Goal: Task Accomplishment & Management: Use online tool/utility

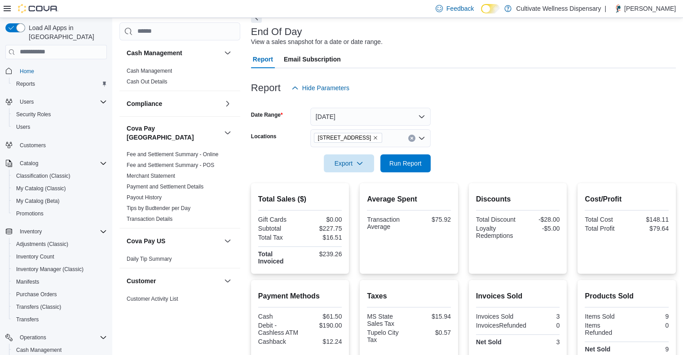
scroll to position [582, 0]
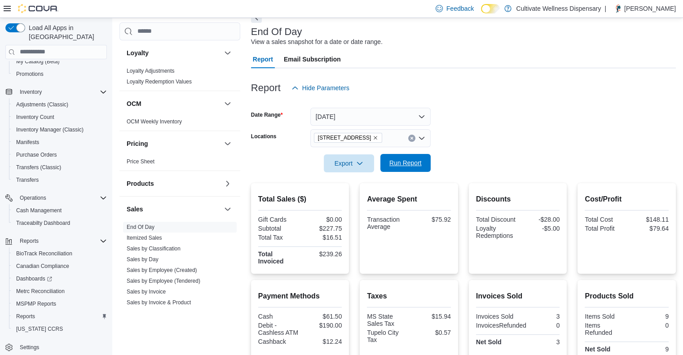
click at [407, 165] on span "Run Report" at bounding box center [405, 162] width 32 height 9
click at [382, 135] on span "[STREET_ADDRESS]" at bounding box center [348, 138] width 69 height 10
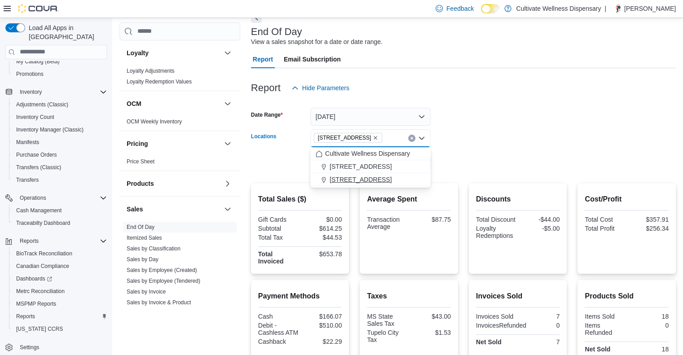
click at [391, 177] on span "[STREET_ADDRESS]" at bounding box center [360, 179] width 62 height 9
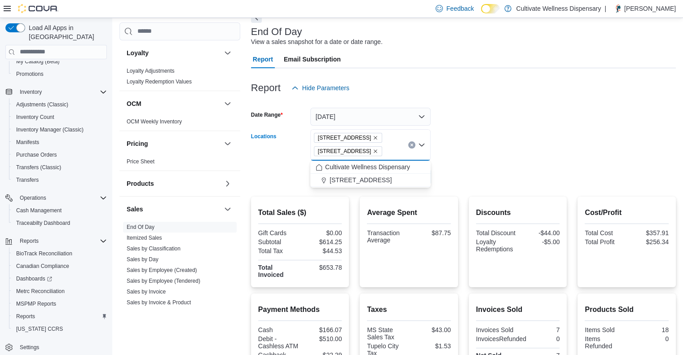
click at [378, 150] on icon "Remove 794 E. Main Street, Tupelo, MS, 38804 from selection in this group" at bounding box center [374, 151] width 5 height 5
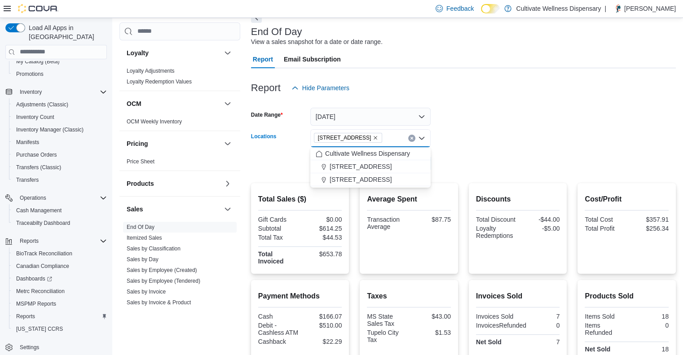
click at [471, 149] on div at bounding box center [463, 150] width 425 height 7
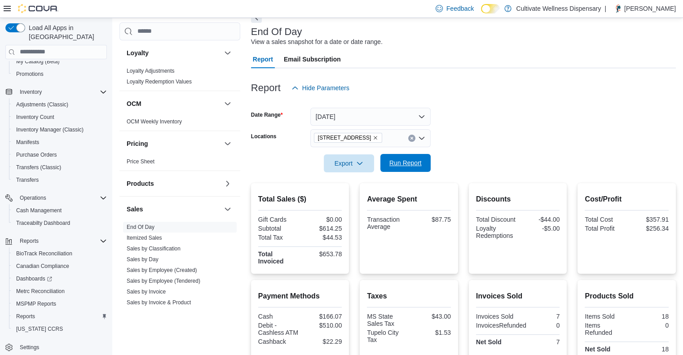
click at [405, 165] on span "Run Report" at bounding box center [405, 162] width 32 height 9
click at [378, 140] on icon "Remove 6690 U.S. Hwy 98 Hattiesburg, MS 39402 from selection in this group" at bounding box center [374, 137] width 5 height 5
click at [448, 158] on form "Date Range Today Locations All Locations Export Run Report" at bounding box center [463, 134] width 425 height 75
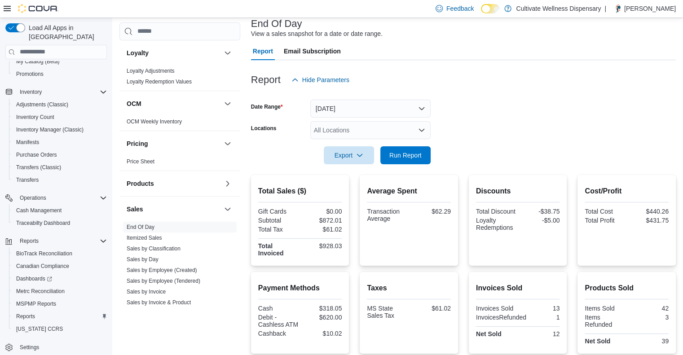
scroll to position [51, 0]
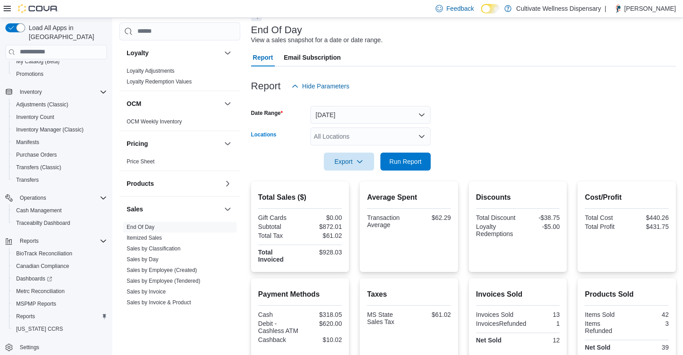
click at [422, 133] on icon "Open list of options" at bounding box center [421, 136] width 7 height 7
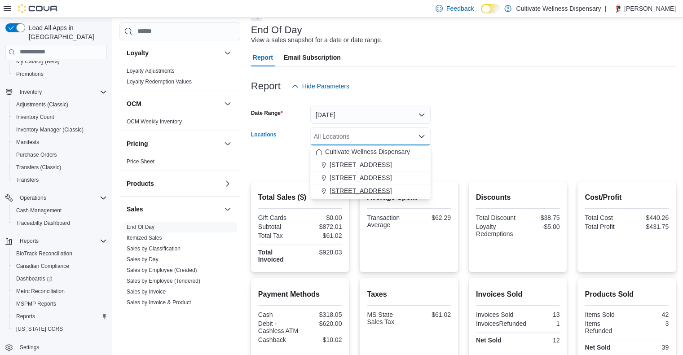
click at [391, 193] on span "[STREET_ADDRESS]" at bounding box center [360, 190] width 62 height 9
click at [496, 162] on form "Date Range Today Locations 794 E. Main Street, Tupelo, MS, 38804 Combo box. Sel…" at bounding box center [463, 132] width 425 height 75
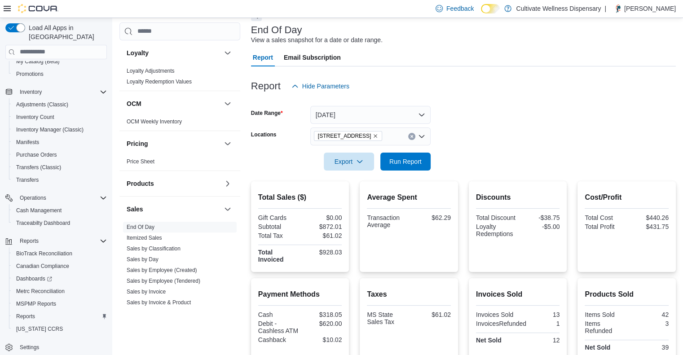
click at [434, 163] on form "Date Range Today Locations 794 E. Main Street, Tupelo, MS, 38804 Export Run Rep…" at bounding box center [463, 132] width 425 height 75
click at [421, 162] on span "Run Report" at bounding box center [405, 161] width 32 height 9
click at [398, 156] on span "Run Report" at bounding box center [404, 161] width 39 height 18
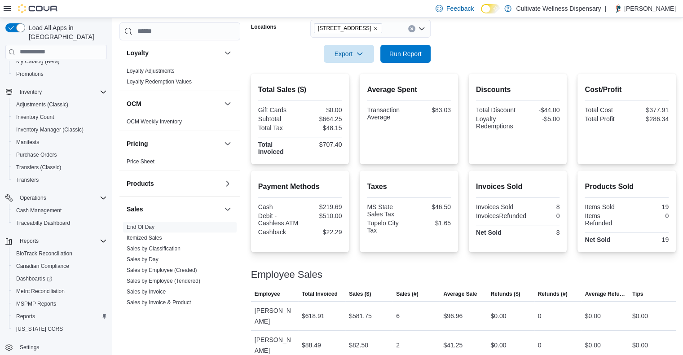
scroll to position [160, 0]
click at [378, 25] on icon "Remove 794 E. Main Street, Tupelo, MS, 38804 from selection in this group" at bounding box center [374, 27] width 5 height 5
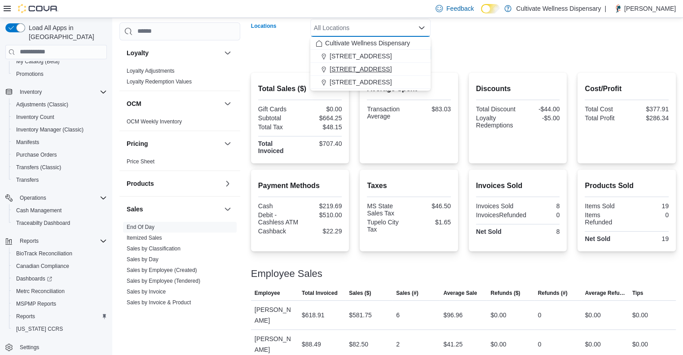
click at [385, 72] on span "[STREET_ADDRESS]" at bounding box center [360, 69] width 62 height 9
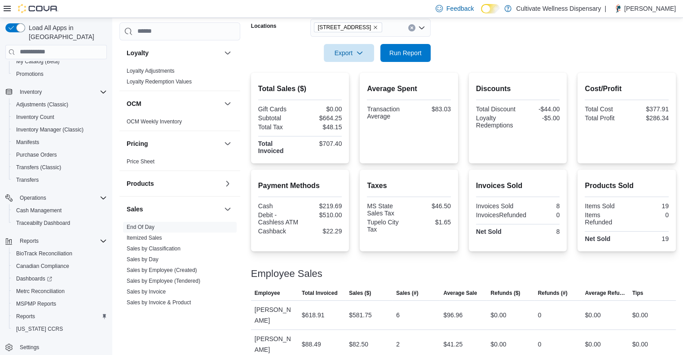
click at [435, 63] on div at bounding box center [463, 67] width 425 height 11
click at [412, 57] on span "Run Report" at bounding box center [404, 53] width 39 height 18
click at [378, 28] on icon "Remove 6690 U.S. Hwy 98 Hattiesburg, MS 39402 from selection in this group" at bounding box center [374, 27] width 5 height 5
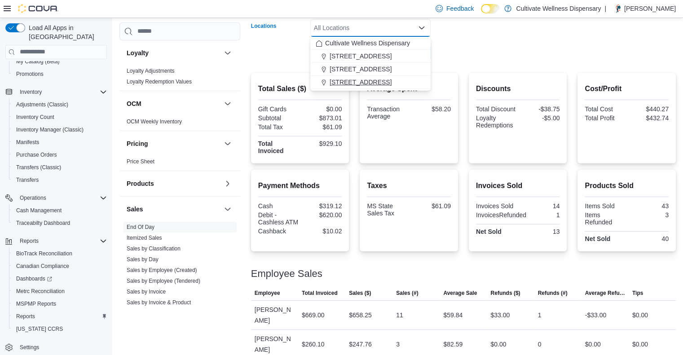
click at [388, 78] on span "[STREET_ADDRESS]" at bounding box center [360, 82] width 62 height 9
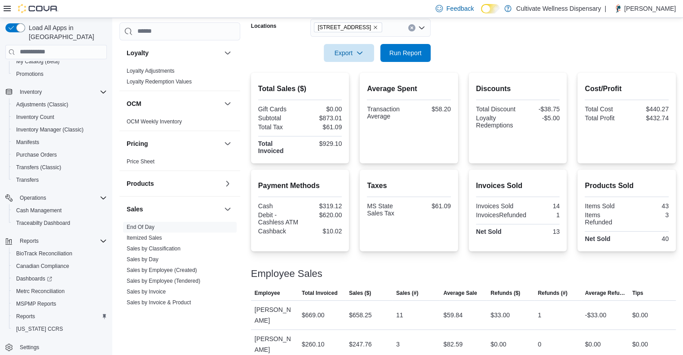
click at [443, 59] on form "Date Range Today Locations 794 E. Main Street, Tupelo, MS, 38804 Export Run Rep…" at bounding box center [463, 24] width 425 height 75
click at [420, 52] on span "Run Report" at bounding box center [405, 52] width 32 height 9
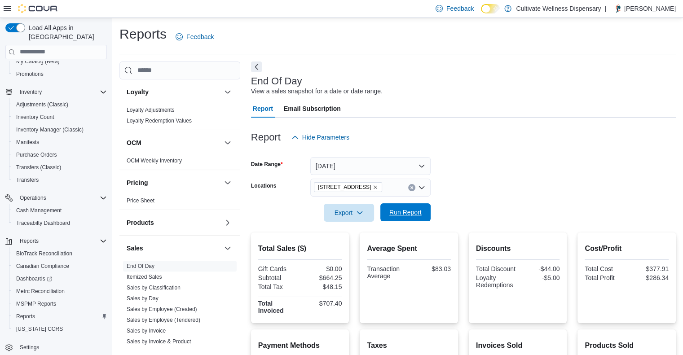
click at [413, 211] on span "Run Report" at bounding box center [405, 212] width 32 height 9
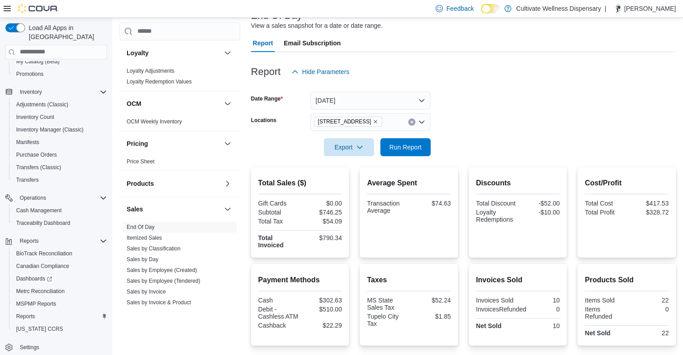
scroll to position [72, 0]
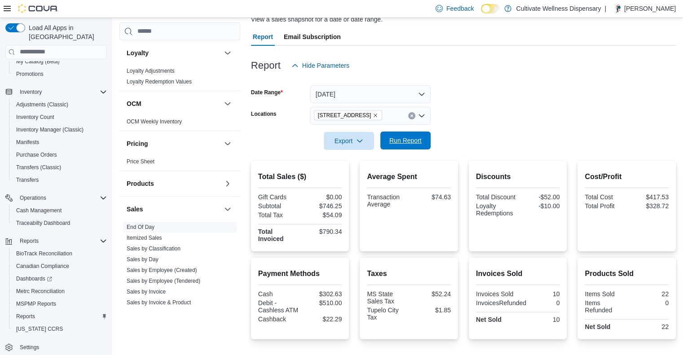
click at [395, 137] on span "Run Report" at bounding box center [405, 140] width 32 height 9
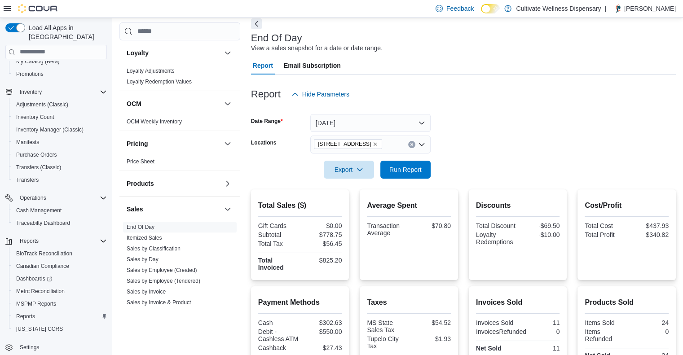
scroll to position [22, 0]
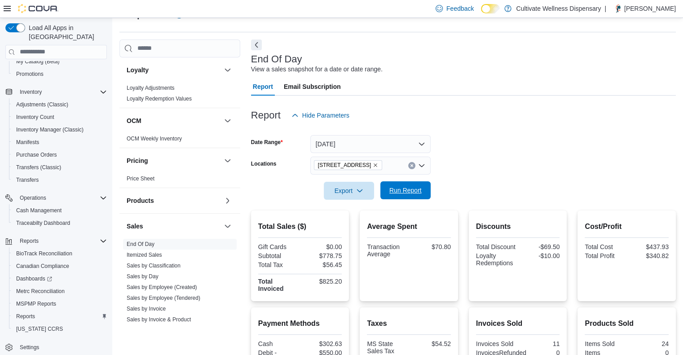
click at [393, 191] on span "Run Report" at bounding box center [405, 190] width 32 height 9
drag, startPoint x: 591, startPoint y: 124, endPoint x: 569, endPoint y: 142, distance: 28.0
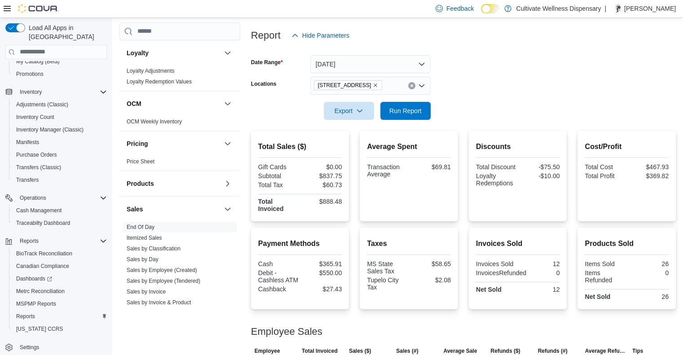
scroll to position [39, 0]
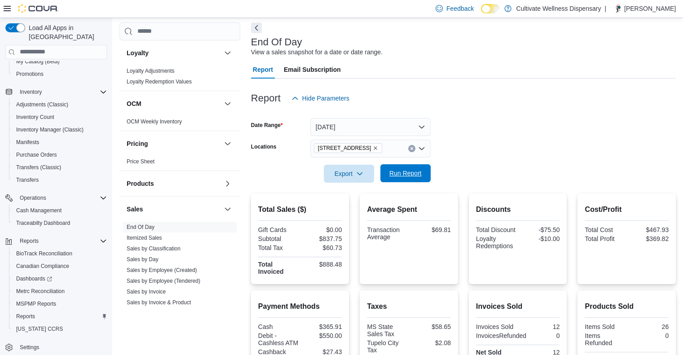
click at [418, 172] on span "Run Report" at bounding box center [405, 173] width 32 height 9
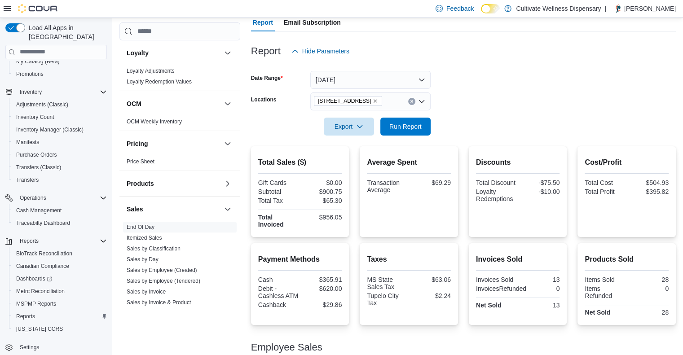
scroll to position [78, 0]
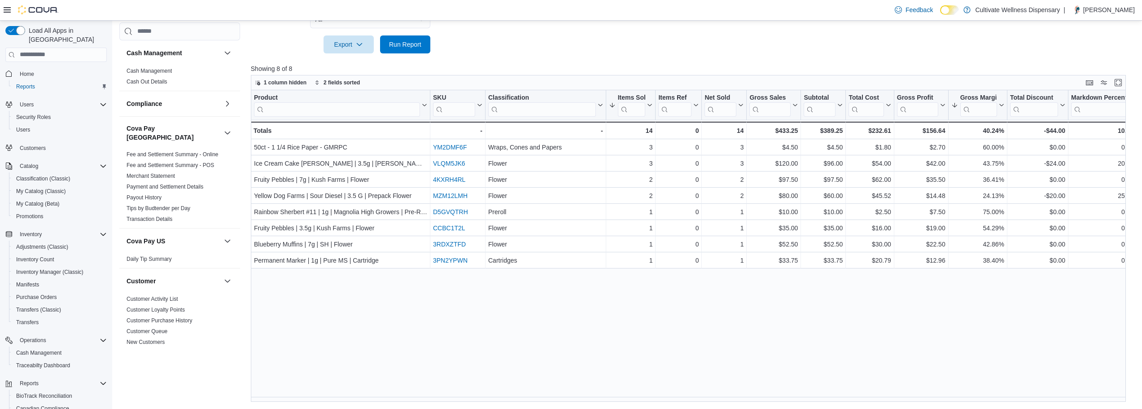
scroll to position [92, 0]
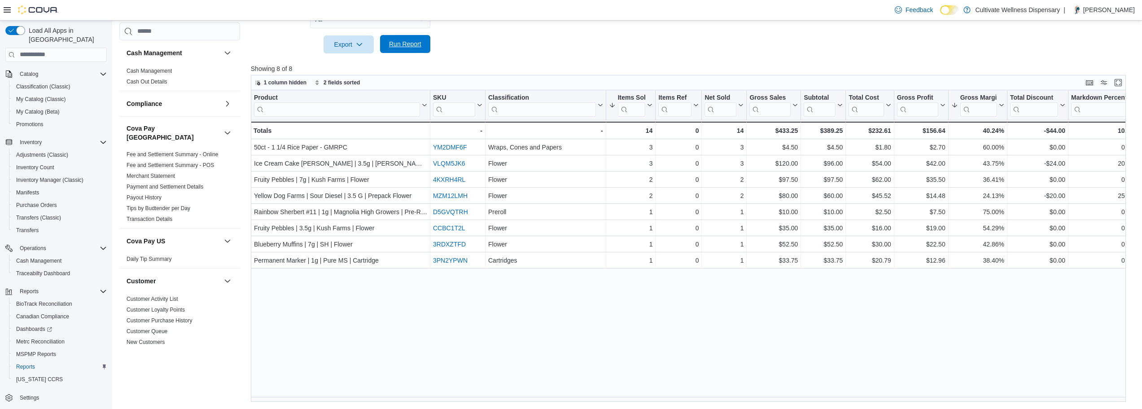
click at [426, 50] on button "Run Report" at bounding box center [405, 44] width 50 height 18
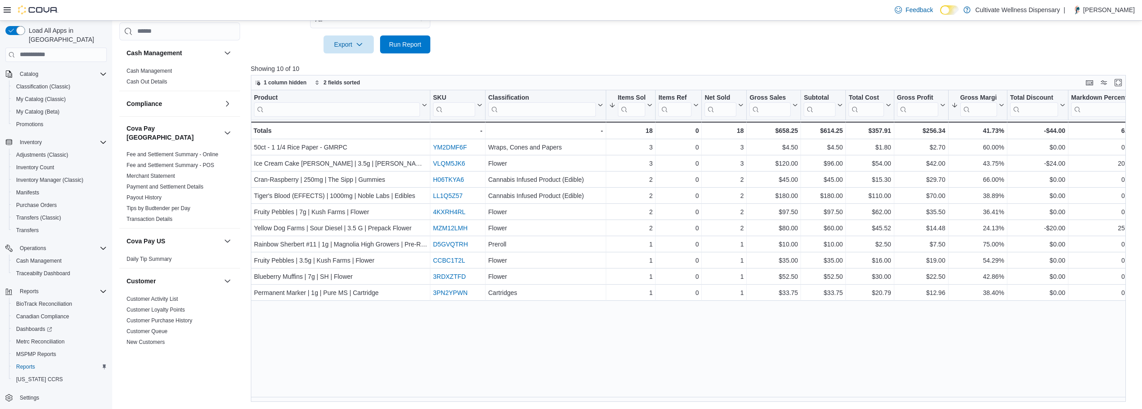
drag, startPoint x: 443, startPoint y: 65, endPoint x: 450, endPoint y: 49, distance: 17.1
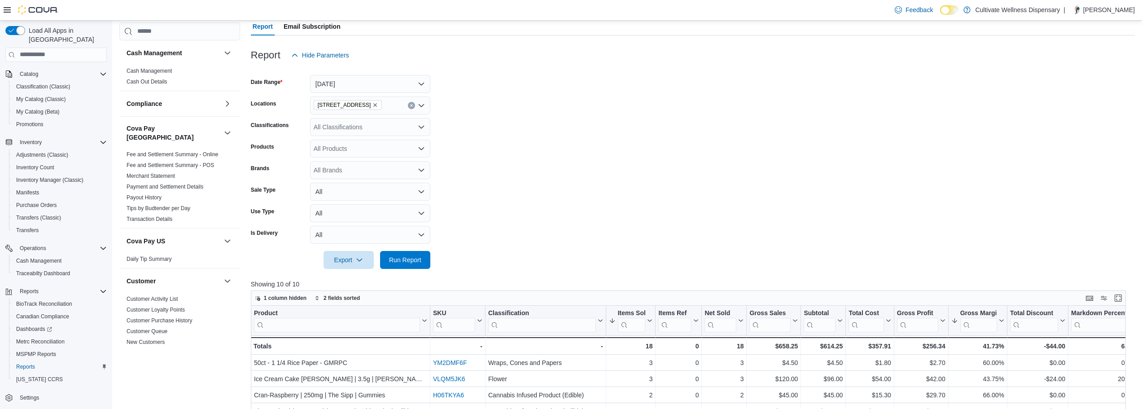
scroll to position [83, 0]
click at [378, 104] on icon "Remove 794 E. Main Street, Tupelo, MS, 38804 from selection in this group" at bounding box center [374, 106] width 5 height 5
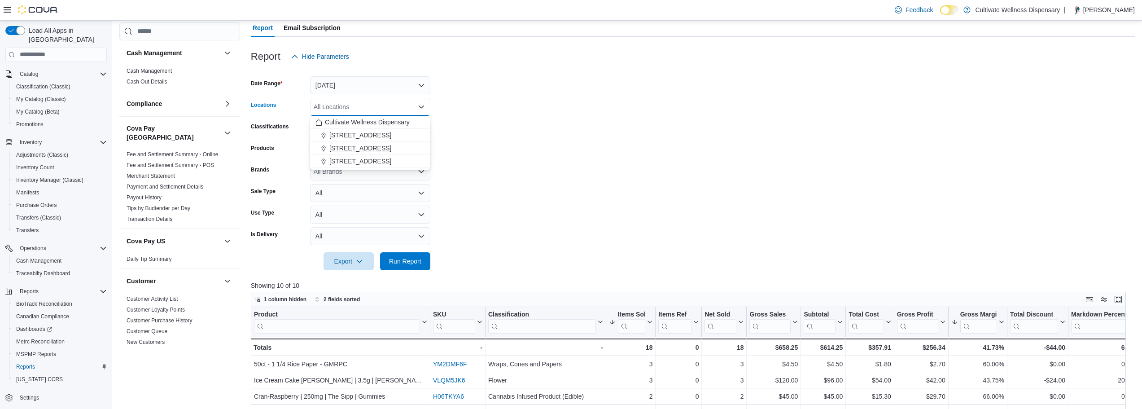
click at [382, 145] on span "[STREET_ADDRESS]" at bounding box center [360, 148] width 62 height 9
drag, startPoint x: 503, startPoint y: 163, endPoint x: 448, endPoint y: 229, distance: 85.4
click at [503, 165] on form "Date Range [DATE] Locations [STREET_ADDRESS] Classifications All Classification…" at bounding box center [693, 168] width 884 height 205
click at [420, 256] on span "Run Report" at bounding box center [404, 261] width 39 height 18
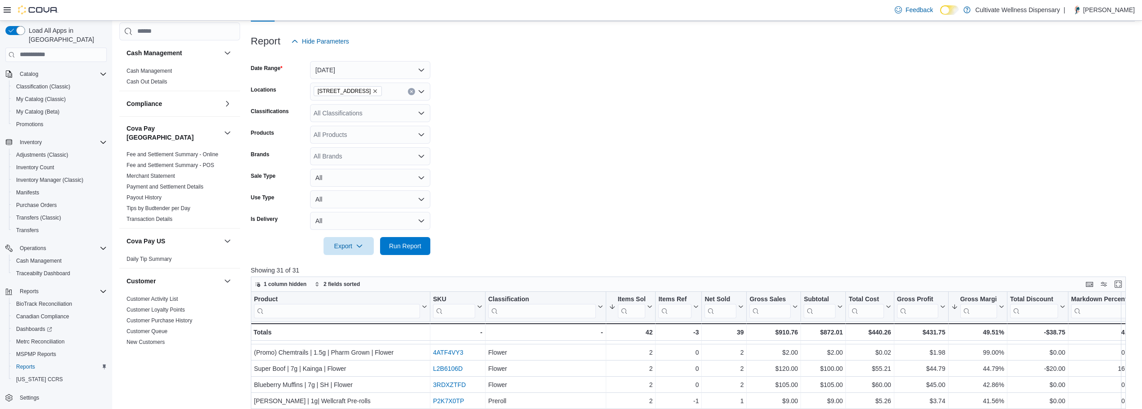
scroll to position [83, 0]
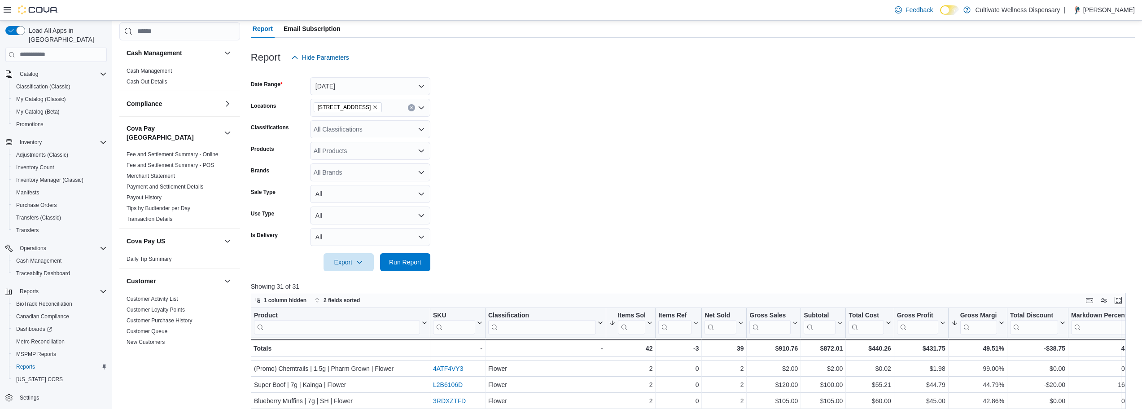
click at [378, 105] on icon "Remove 6690 U.S. Hwy 98 Hattiesburg, MS 39402 from selection in this group" at bounding box center [374, 107] width 5 height 5
click at [377, 162] on span "[STREET_ADDRESS]" at bounding box center [360, 162] width 62 height 9
click at [505, 192] on form "Date Range [DATE] Locations [STREET_ADDRESS] Classifications All Classification…" at bounding box center [693, 168] width 884 height 205
click at [404, 257] on span "Run Report" at bounding box center [404, 262] width 39 height 18
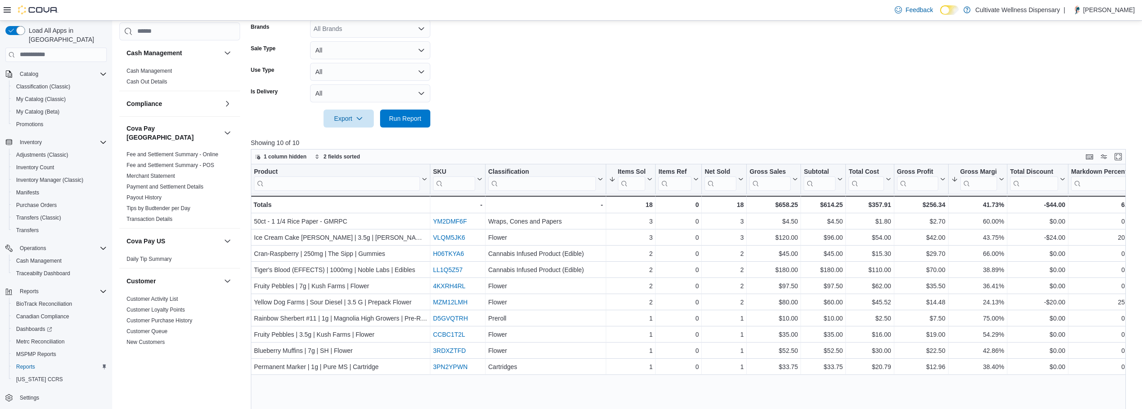
scroll to position [300, 0]
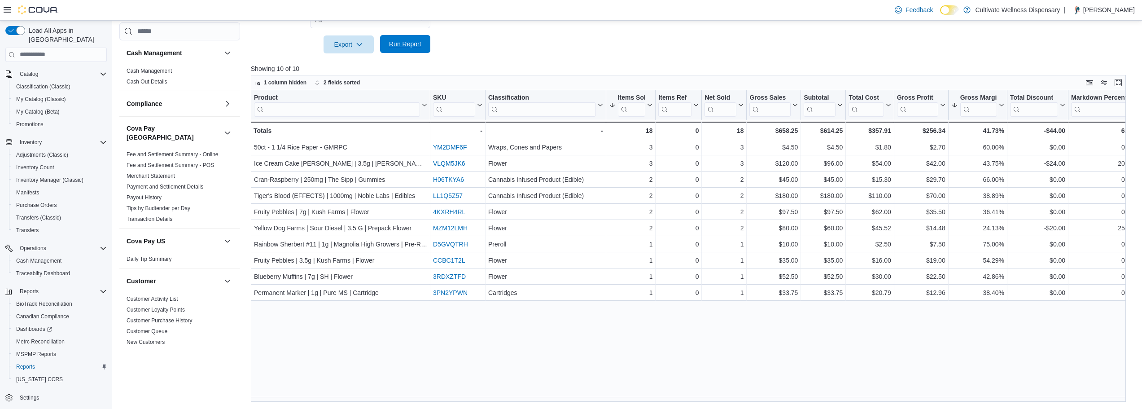
click at [405, 41] on span "Run Report" at bounding box center [405, 43] width 32 height 9
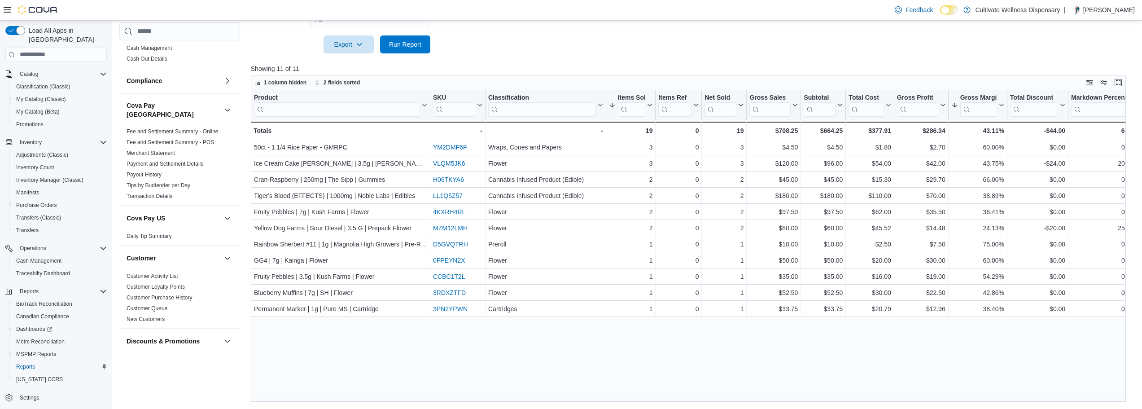
scroll to position [45, 0]
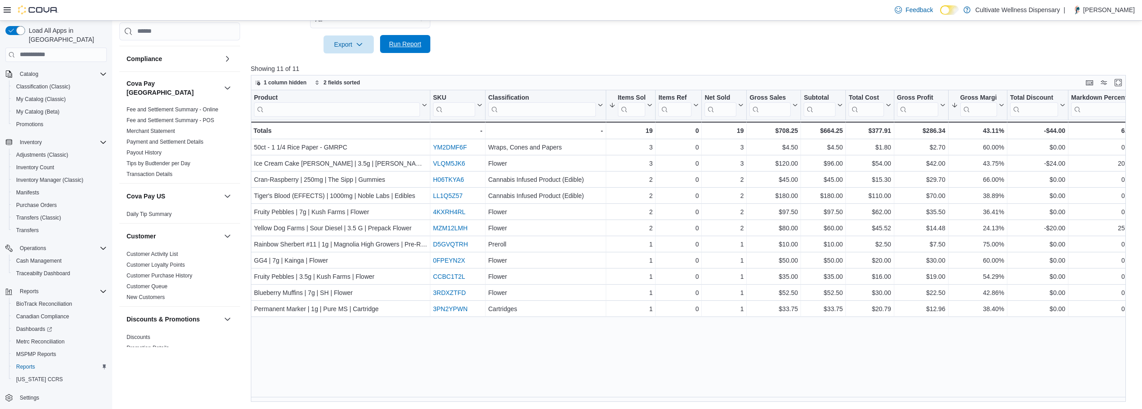
click at [400, 45] on span "Run Report" at bounding box center [405, 43] width 32 height 9
click at [407, 50] on span "Run Report" at bounding box center [404, 44] width 39 height 18
drag, startPoint x: 408, startPoint y: 48, endPoint x: 9, endPoint y: 282, distance: 463.2
click at [408, 48] on span "Run Report" at bounding box center [405, 44] width 32 height 9
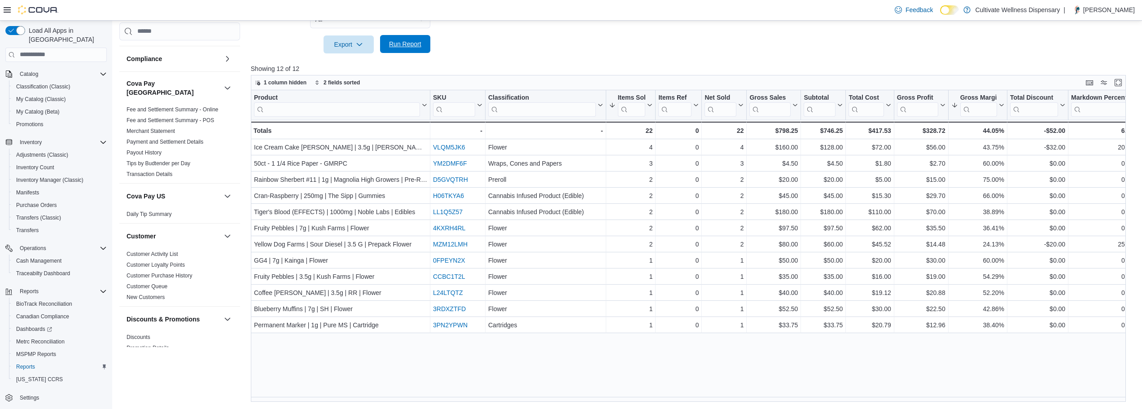
drag, startPoint x: 405, startPoint y: 50, endPoint x: 392, endPoint y: 52, distance: 13.1
click at [405, 50] on span "Run Report" at bounding box center [404, 44] width 39 height 18
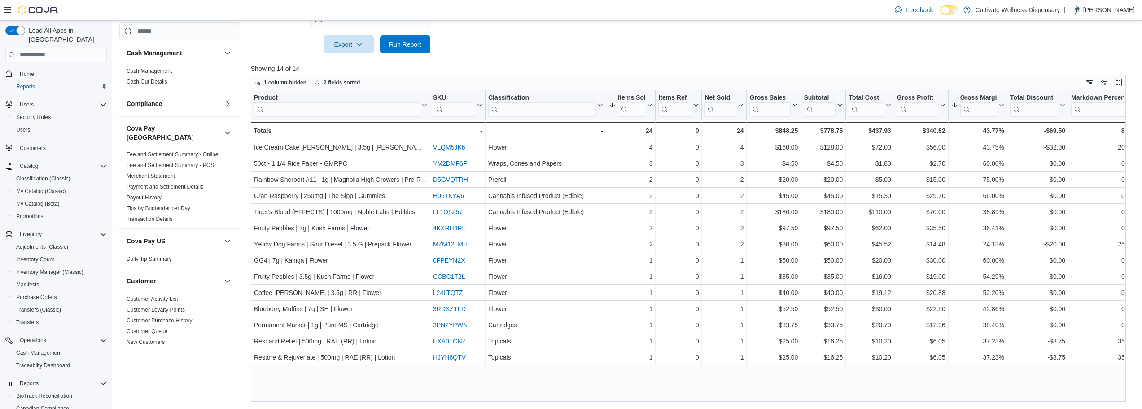
scroll to position [45, 0]
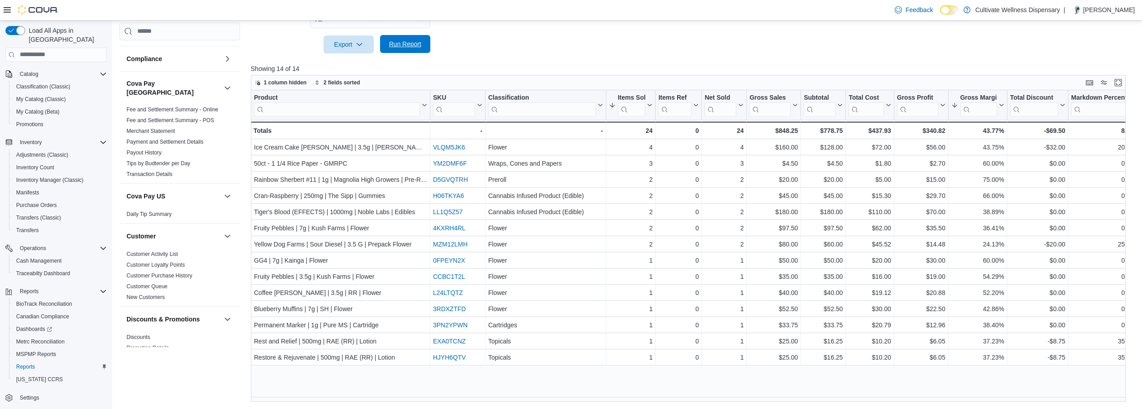
click at [414, 39] on span "Run Report" at bounding box center [404, 44] width 39 height 18
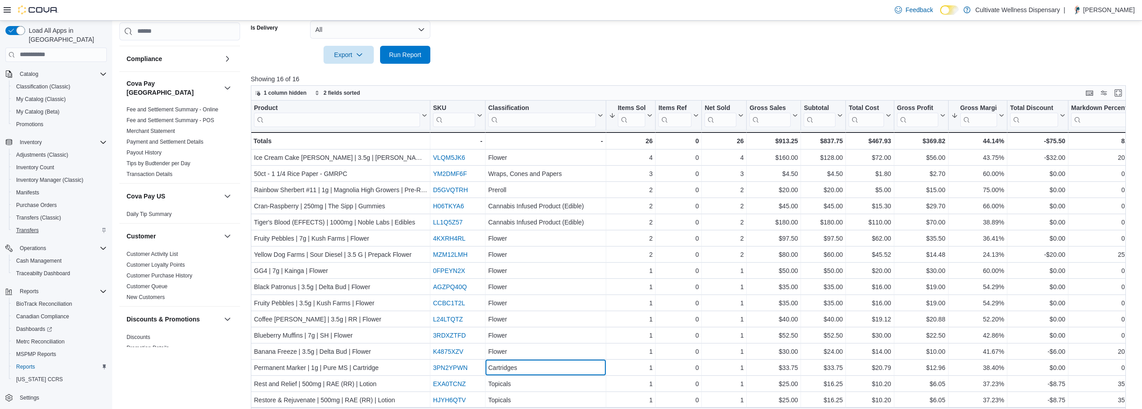
scroll to position [0, 0]
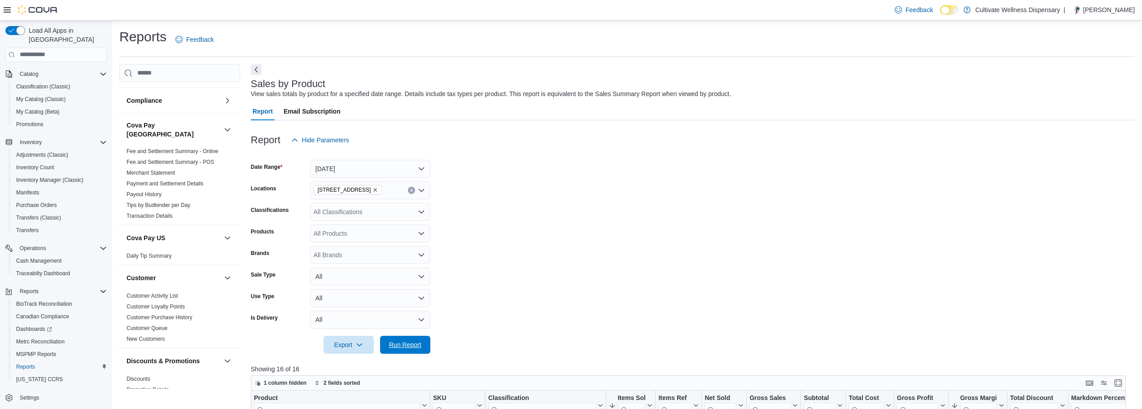
drag, startPoint x: 420, startPoint y: 353, endPoint x: 228, endPoint y: 391, distance: 195.4
click at [420, 353] on span "Run Report" at bounding box center [404, 345] width 39 height 18
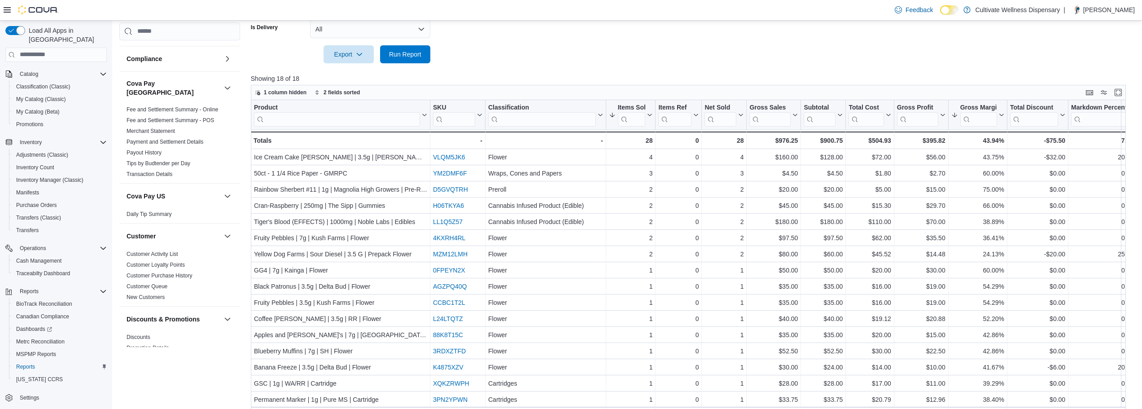
scroll to position [300, 0]
